Goal: Information Seeking & Learning: Learn about a topic

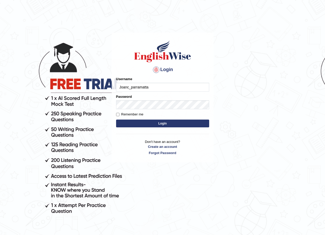
type input "Joanc_parramatta"
click at [151, 86] on input "Joanc_" at bounding box center [162, 87] width 93 height 9
type input "Joanc_parramatta"
click at [117, 115] on input "Remember me" at bounding box center [117, 114] width 3 height 3
checkbox input "true"
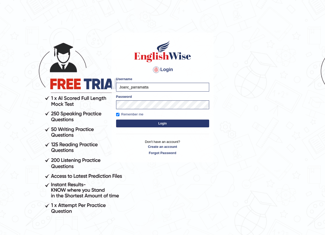
click at [165, 123] on button "Login" at bounding box center [162, 123] width 93 height 8
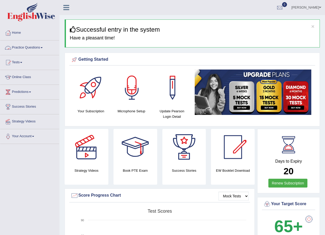
click at [43, 48] on span at bounding box center [42, 47] width 2 height 1
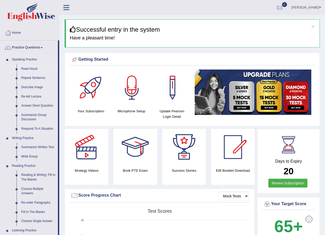
click at [30, 68] on link "Read Aloud" at bounding box center [38, 68] width 39 height 9
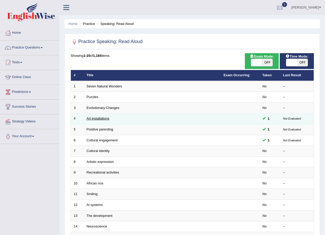
click at [104, 119] on link "Art installations" at bounding box center [98, 118] width 23 height 4
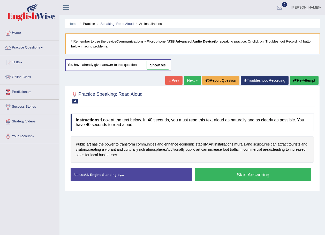
click at [237, 176] on button "Start Answering" at bounding box center [253, 174] width 117 height 13
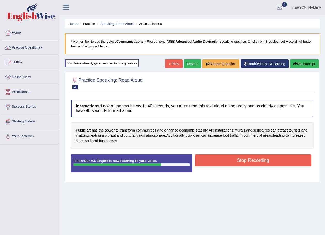
click at [245, 163] on button "Stop Recording" at bounding box center [253, 160] width 117 height 12
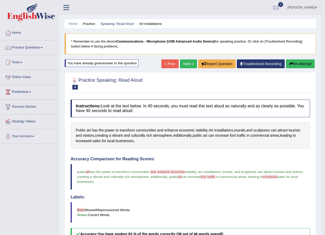
click at [188, 64] on link "Next »" at bounding box center [188, 63] width 17 height 9
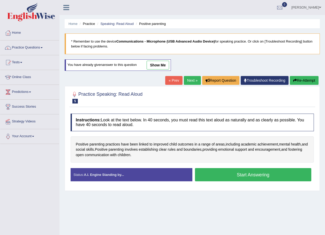
click at [255, 174] on button "Start Answering" at bounding box center [253, 174] width 117 height 13
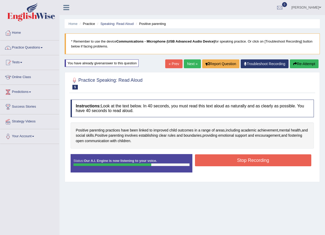
click at [246, 162] on button "Stop Recording" at bounding box center [253, 160] width 117 height 12
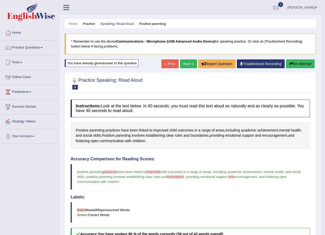
click at [188, 63] on link "Next »" at bounding box center [188, 63] width 17 height 9
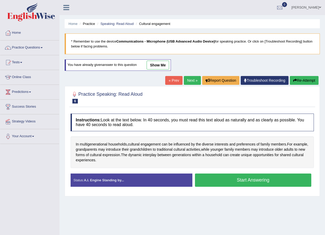
click at [237, 180] on button "Start Answering" at bounding box center [253, 179] width 117 height 13
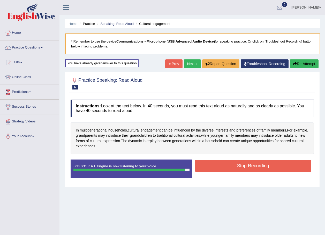
click at [241, 166] on button "Stop Recording" at bounding box center [253, 165] width 117 height 12
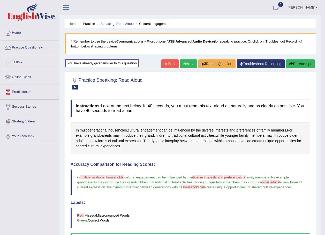
click at [188, 63] on link "Next »" at bounding box center [188, 63] width 17 height 9
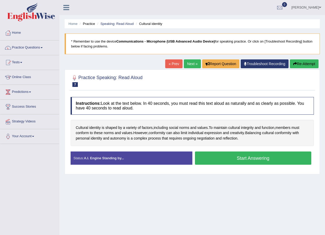
click at [259, 159] on button "Start Answering" at bounding box center [253, 157] width 117 height 13
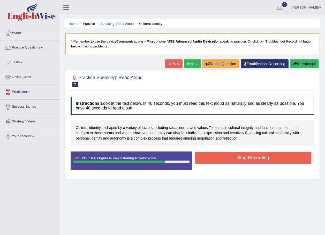
click at [258, 156] on button "Stop Recording" at bounding box center [253, 157] width 117 height 12
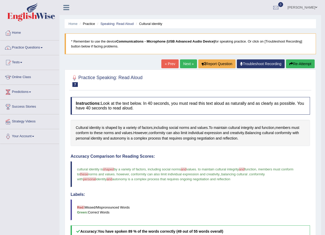
click at [187, 63] on link "Next »" at bounding box center [188, 63] width 17 height 9
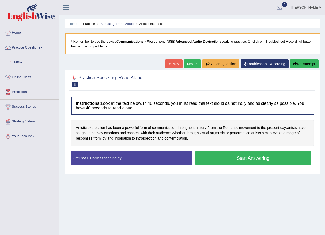
click at [229, 155] on button "Start Answering" at bounding box center [253, 157] width 117 height 13
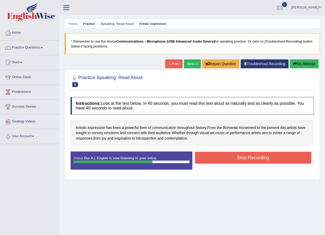
click at [238, 156] on button "Stop Recording" at bounding box center [253, 157] width 117 height 12
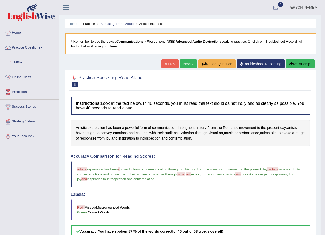
click at [189, 63] on link "Next »" at bounding box center [188, 63] width 17 height 9
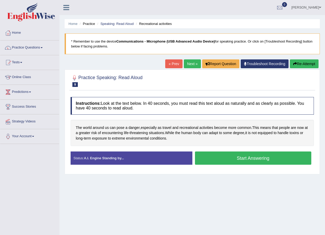
click at [246, 158] on button "Start Answering" at bounding box center [253, 157] width 117 height 13
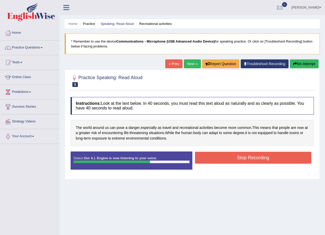
click at [252, 157] on button "Stop Recording" at bounding box center [253, 157] width 117 height 12
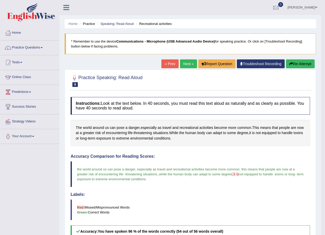
click at [184, 63] on link "Next »" at bounding box center [188, 63] width 17 height 9
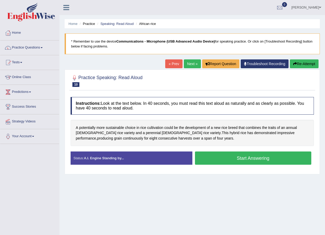
click at [240, 160] on button "Start Answering" at bounding box center [253, 157] width 117 height 13
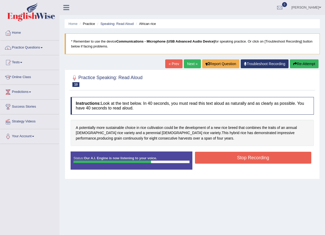
click at [235, 158] on button "Stop Recording" at bounding box center [253, 157] width 117 height 12
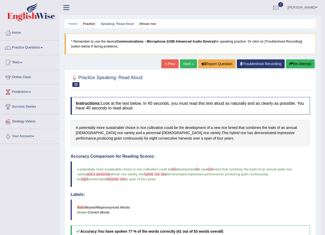
click at [185, 62] on link "Next »" at bounding box center [188, 63] width 17 height 9
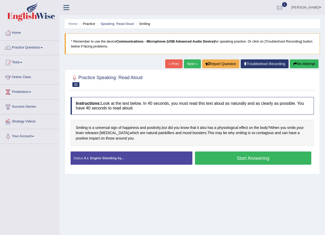
click at [246, 158] on button "Start Answering" at bounding box center [253, 157] width 117 height 13
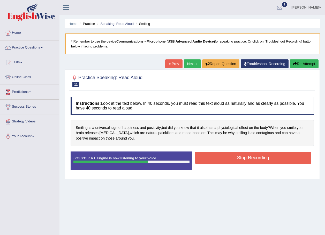
click at [243, 156] on button "Stop Recording" at bounding box center [253, 157] width 117 height 12
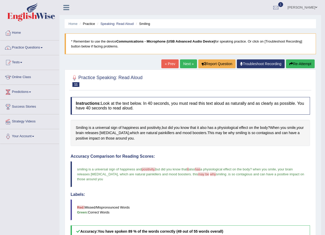
click at [189, 63] on link "Next »" at bounding box center [188, 63] width 17 height 9
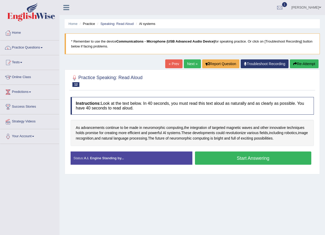
click at [243, 156] on button "Start Answering" at bounding box center [253, 157] width 117 height 13
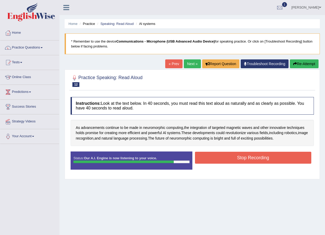
click at [263, 155] on button "Stop Recording" at bounding box center [253, 157] width 117 height 12
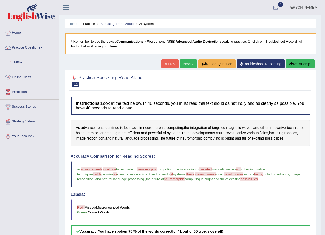
click at [184, 62] on link "Next »" at bounding box center [188, 63] width 17 height 9
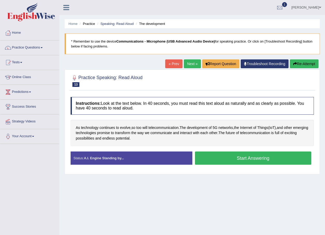
click at [245, 158] on button "Start Answering" at bounding box center [253, 157] width 117 height 13
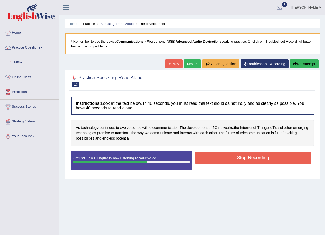
click at [258, 157] on button "Stop Recording" at bounding box center [253, 157] width 117 height 12
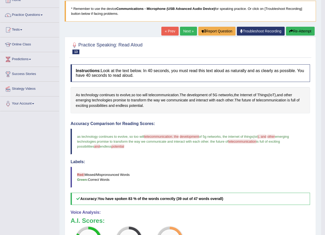
scroll to position [26, 0]
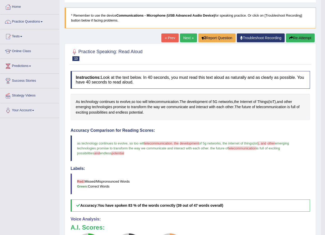
click at [187, 34] on link "Next »" at bounding box center [188, 37] width 17 height 9
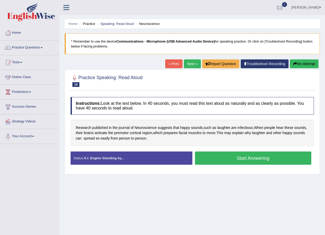
click at [254, 159] on button "Start Answering" at bounding box center [253, 157] width 117 height 13
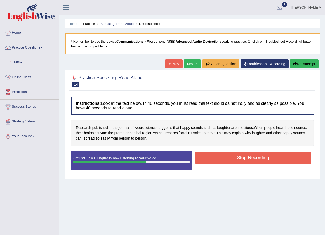
click at [239, 155] on button "Stop Recording" at bounding box center [253, 157] width 117 height 12
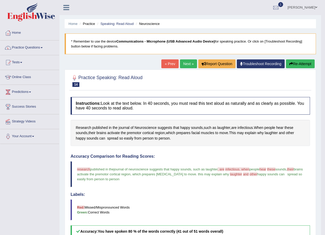
click at [43, 47] on span at bounding box center [42, 47] width 2 height 1
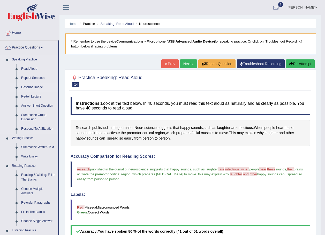
click at [32, 87] on link "Describe Image" at bounding box center [38, 87] width 39 height 9
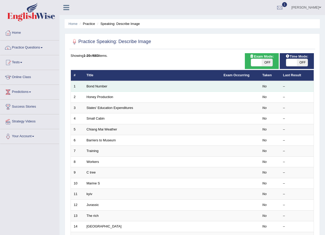
click at [134, 85] on td "Bond Number" at bounding box center [152, 86] width 137 height 11
click at [87, 86] on link "Bond Number" at bounding box center [97, 86] width 21 height 4
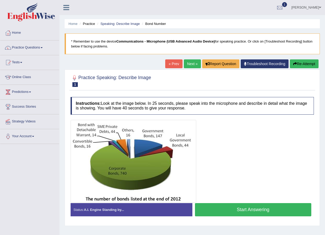
scroll to position [26, 0]
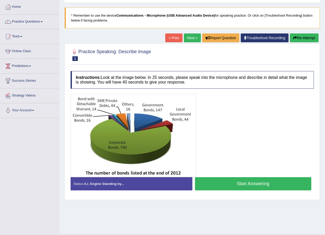
click at [246, 182] on button "Start Answering" at bounding box center [253, 183] width 117 height 13
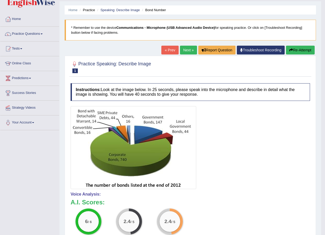
scroll to position [0, 0]
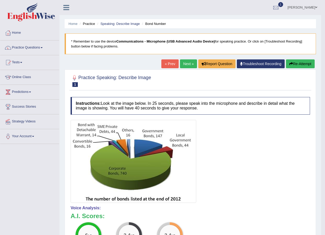
click at [185, 63] on link "Next »" at bounding box center [188, 63] width 17 height 9
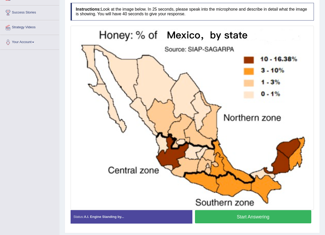
scroll to position [109, 0]
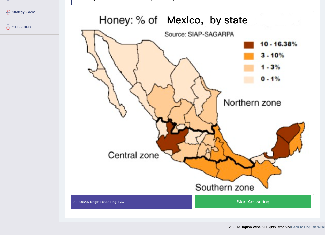
click at [237, 202] on button "Start Answering" at bounding box center [253, 201] width 117 height 13
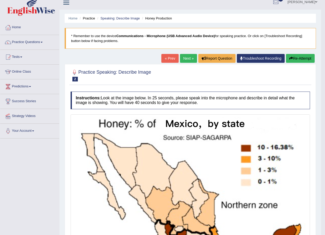
scroll to position [0, 0]
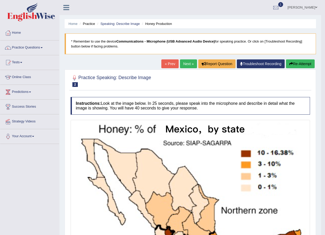
click at [187, 63] on link "Next »" at bounding box center [188, 63] width 17 height 9
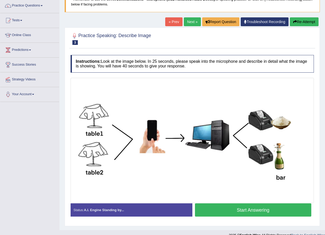
scroll to position [50, 0]
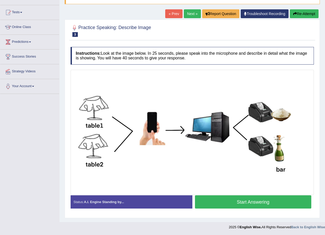
click at [264, 199] on button "Start Answering" at bounding box center [253, 201] width 117 height 13
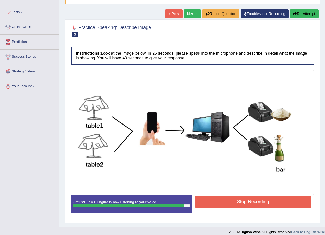
click at [256, 199] on button "Stop Recording" at bounding box center [253, 201] width 117 height 12
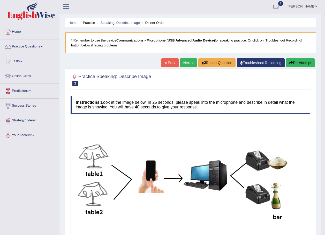
scroll to position [0, 0]
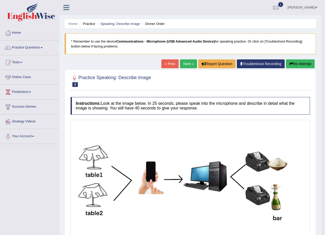
click at [186, 61] on link "Next »" at bounding box center [188, 63] width 17 height 9
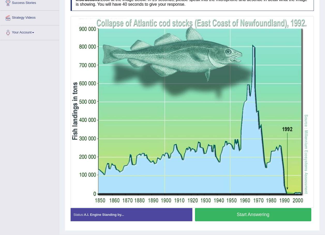
scroll to position [116, 0]
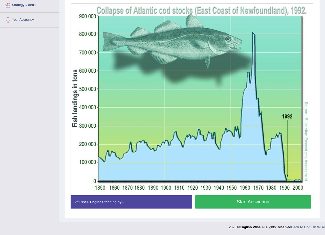
click at [248, 202] on button "Start Answering" at bounding box center [253, 201] width 117 height 13
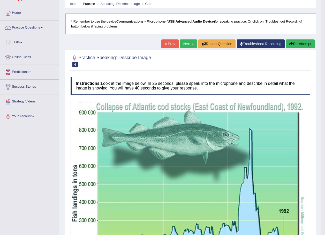
scroll to position [16, 0]
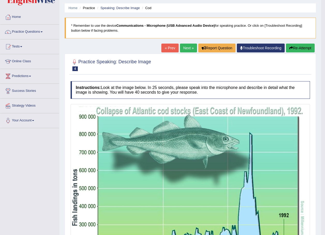
click at [185, 47] on link "Next »" at bounding box center [188, 47] width 17 height 9
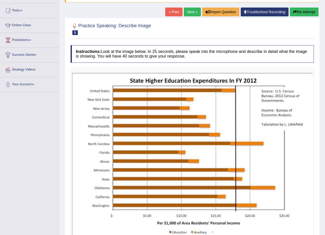
scroll to position [78, 0]
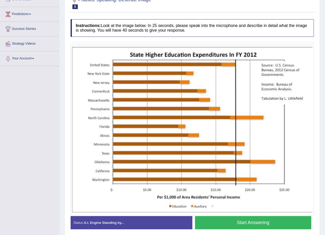
click at [241, 222] on button "Start Answering" at bounding box center [253, 222] width 117 height 13
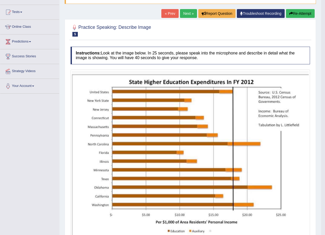
scroll to position [0, 0]
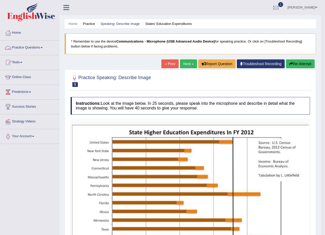
click at [41, 47] on link "Practice Questions" at bounding box center [29, 46] width 59 height 13
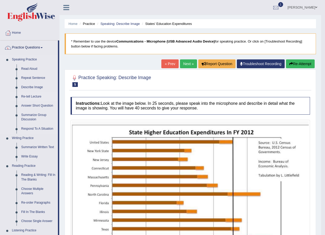
click at [37, 97] on link "Re-tell Lecture" at bounding box center [38, 96] width 39 height 9
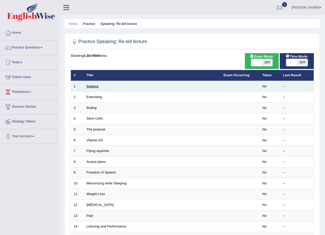
click at [94, 84] on link "Ikebana" at bounding box center [93, 86] width 12 height 4
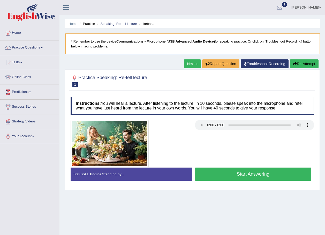
click at [307, 63] on button "Re-Attempt" at bounding box center [304, 63] width 29 height 9
